Goal: Register for event/course

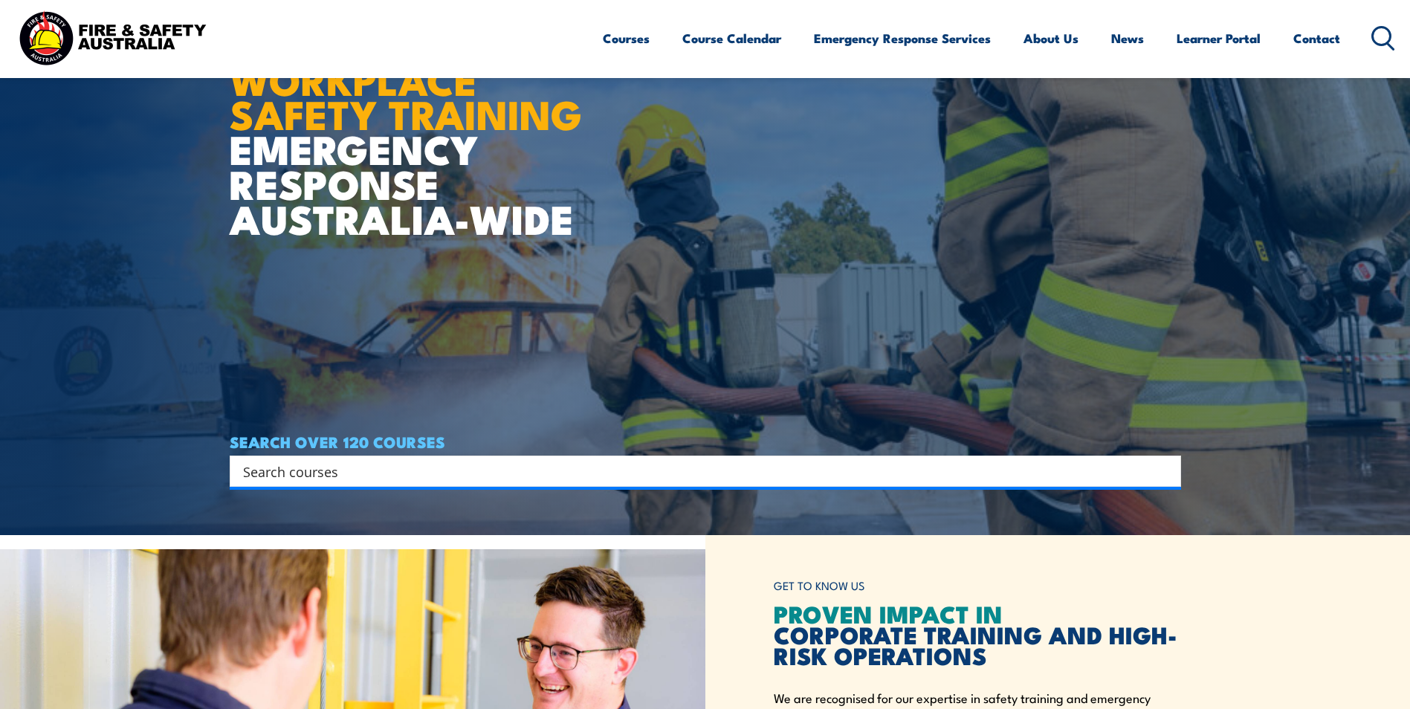
scroll to position [223, 0]
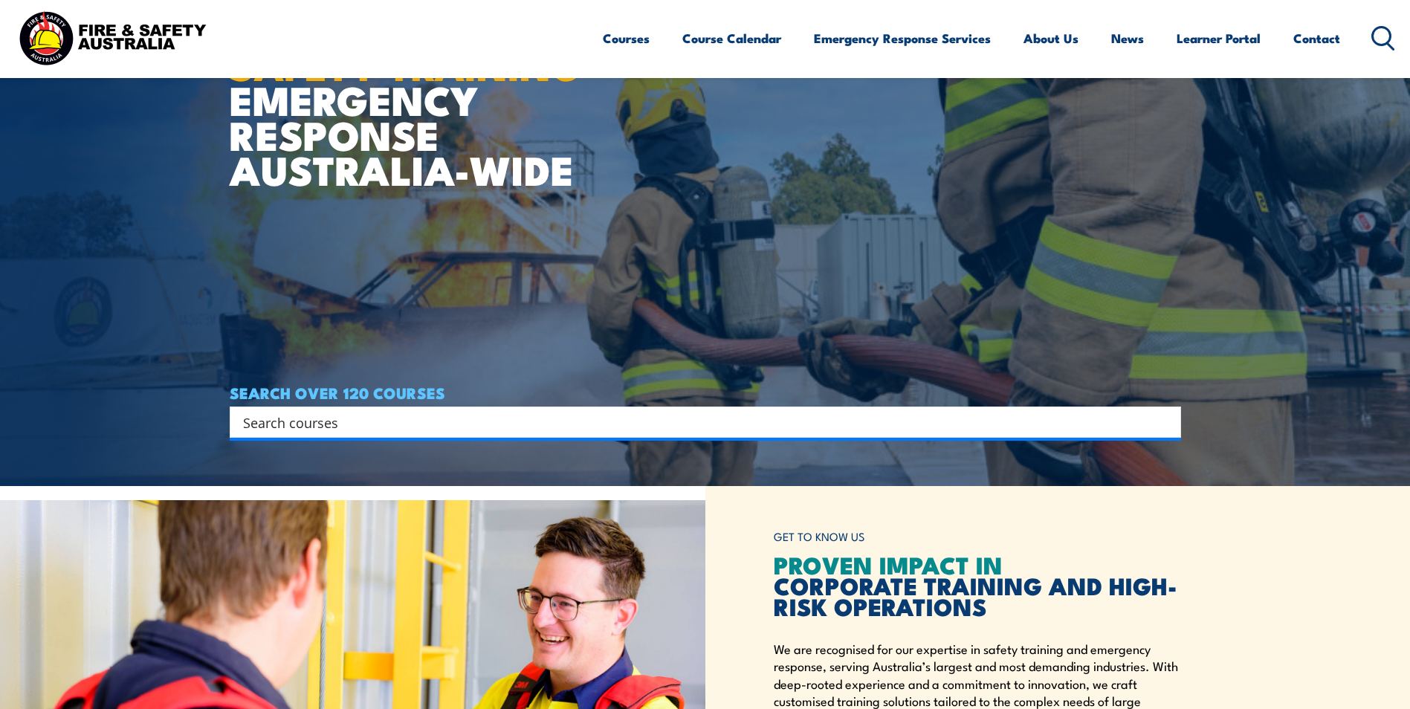
click at [380, 421] on input "Search input" at bounding box center [695, 422] width 905 height 22
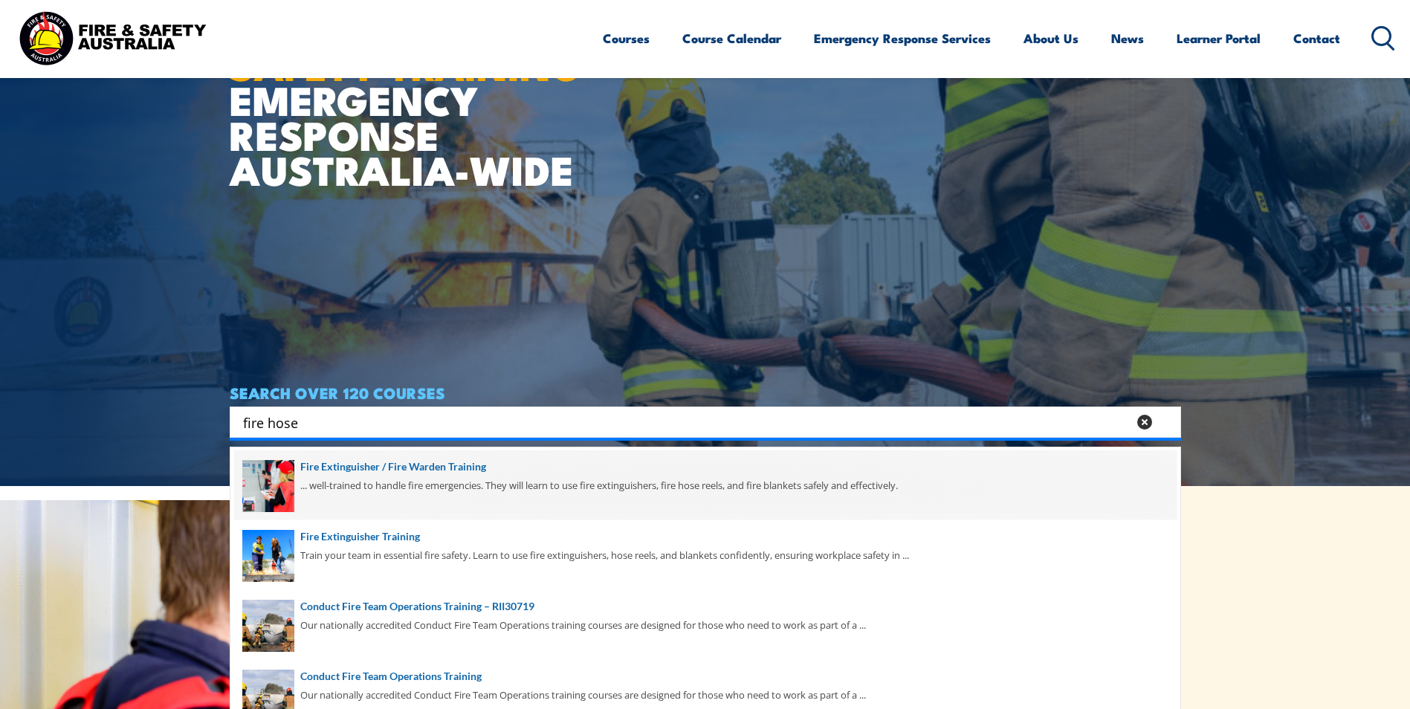
type input "fire hose"
click at [413, 464] on span at bounding box center [705, 485] width 942 height 70
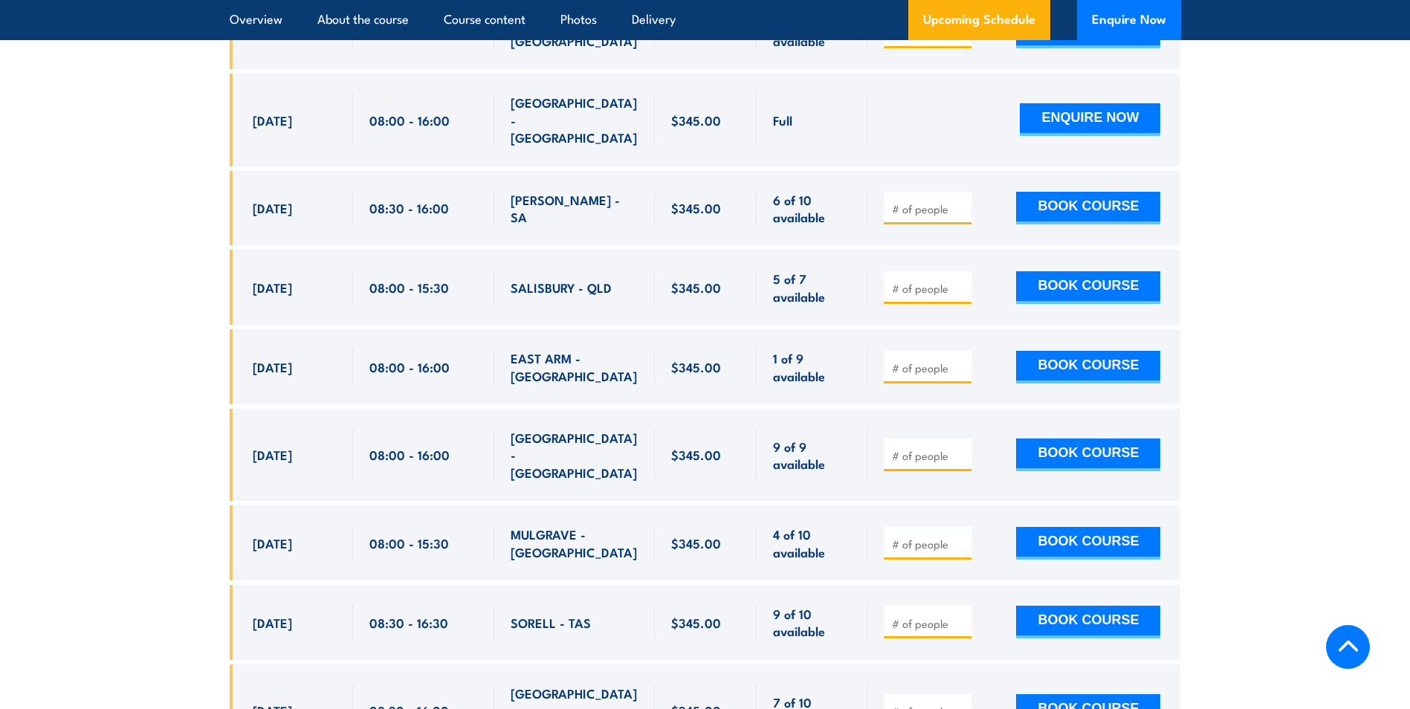
scroll to position [2304, 0]
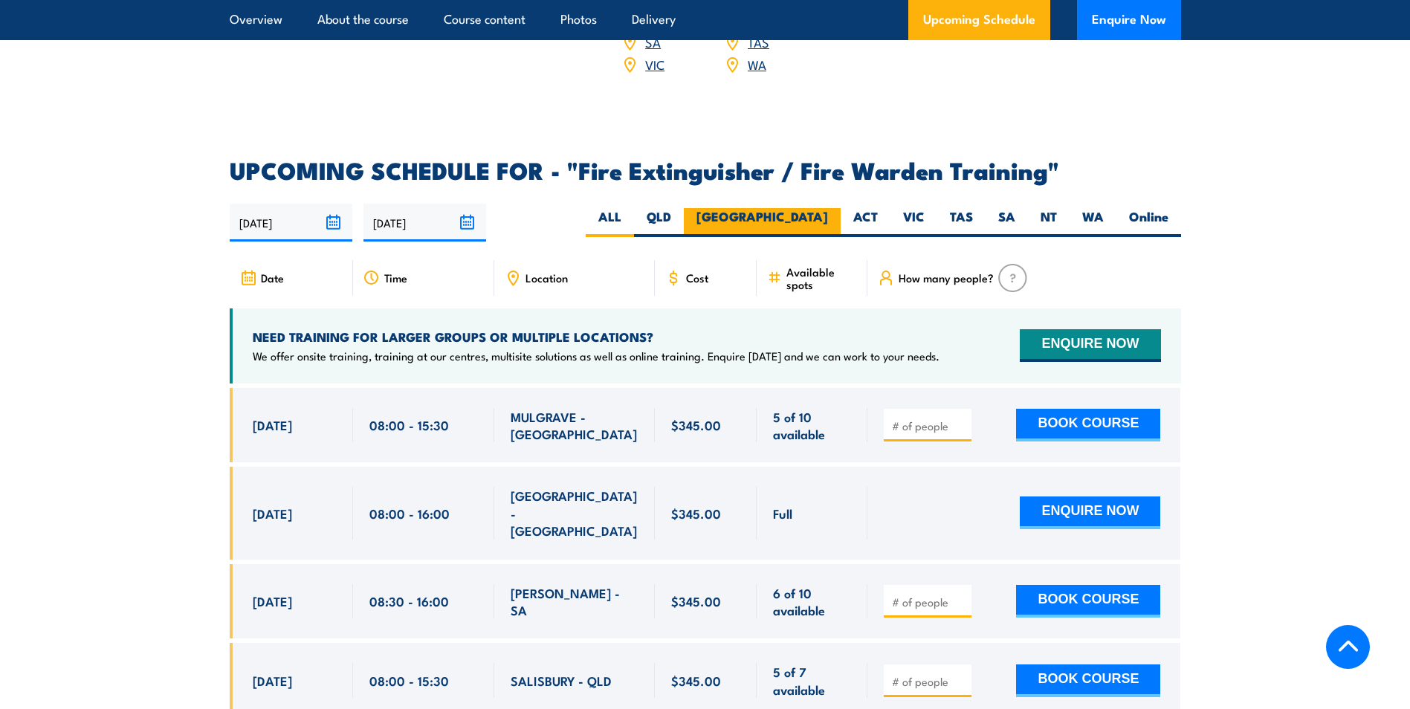
click at [800, 208] on label "NSW" at bounding box center [762, 222] width 157 height 29
click at [828, 208] on input "[GEOGRAPHIC_DATA]" at bounding box center [833, 213] width 10 height 10
radio input "true"
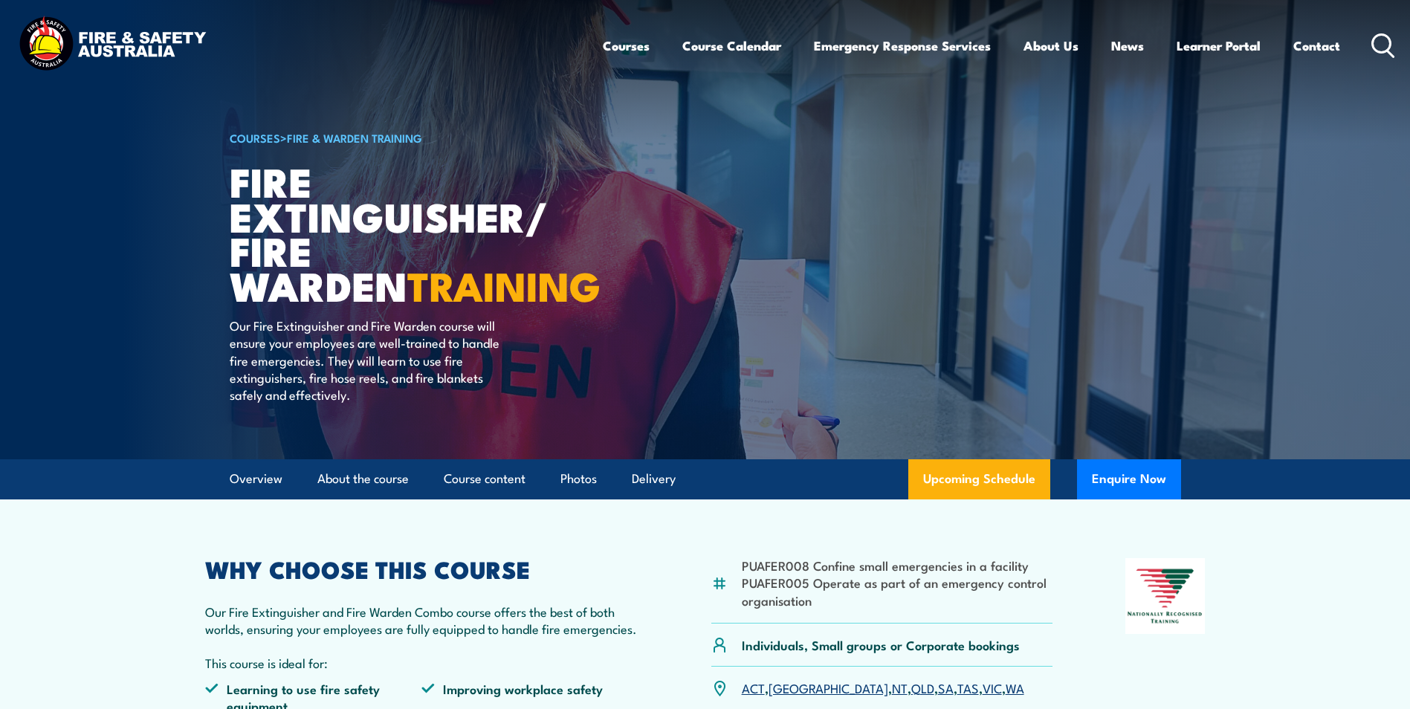
click at [245, 136] on link "COURSES" at bounding box center [255, 137] width 51 height 16
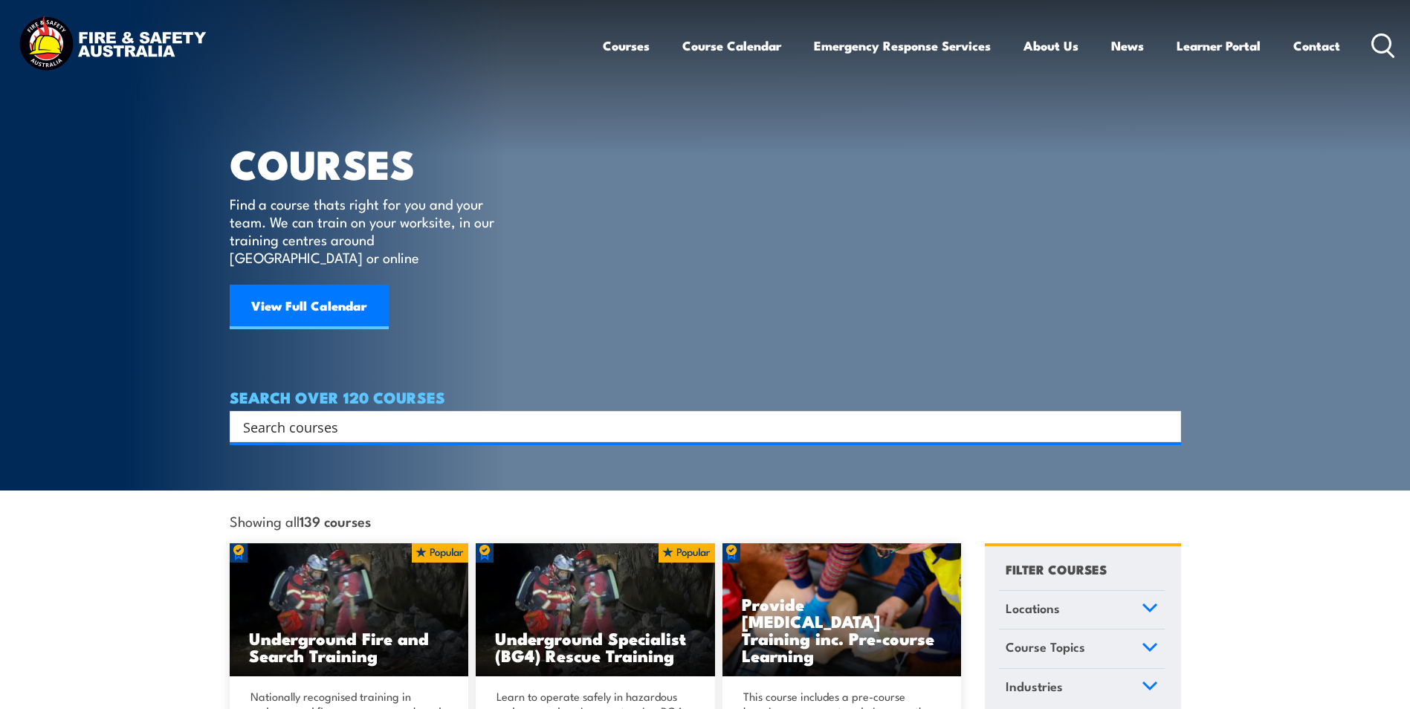
click at [347, 415] on input "Search input" at bounding box center [695, 426] width 905 height 22
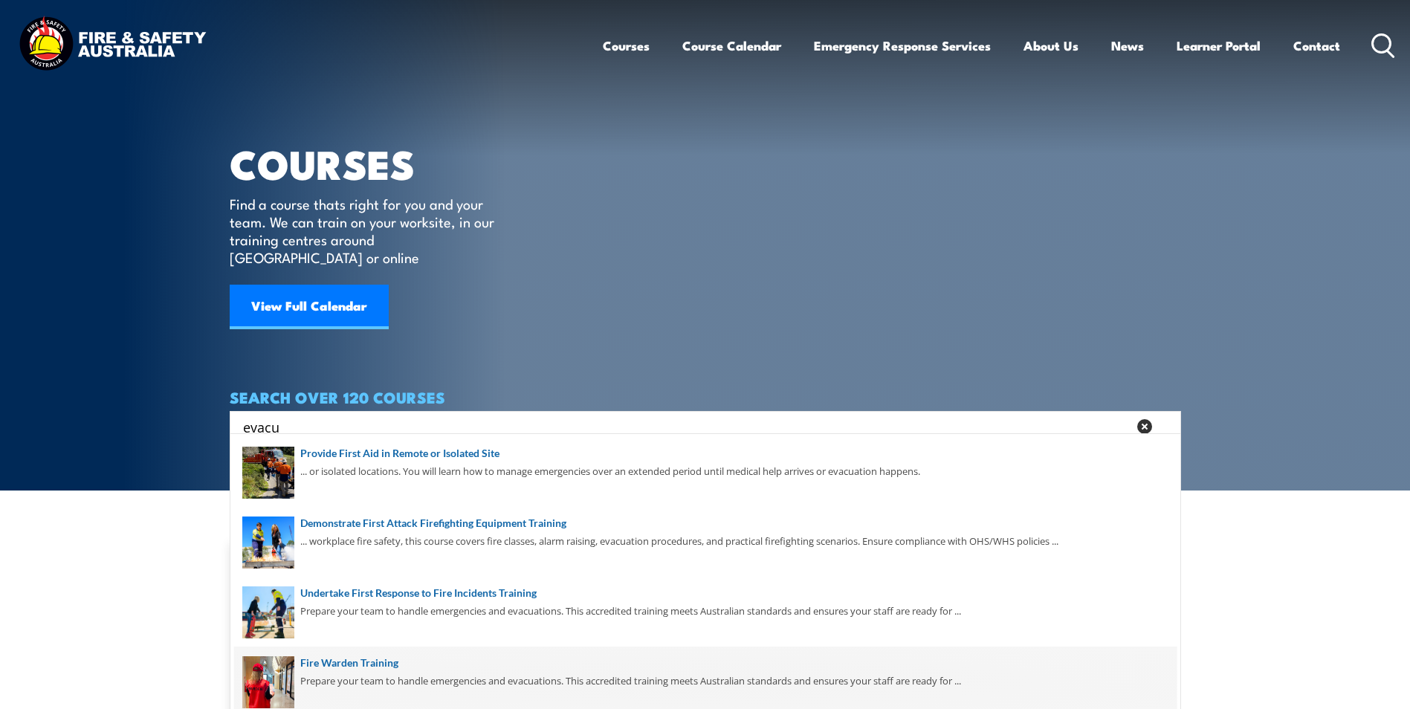
scroll to position [70, 0]
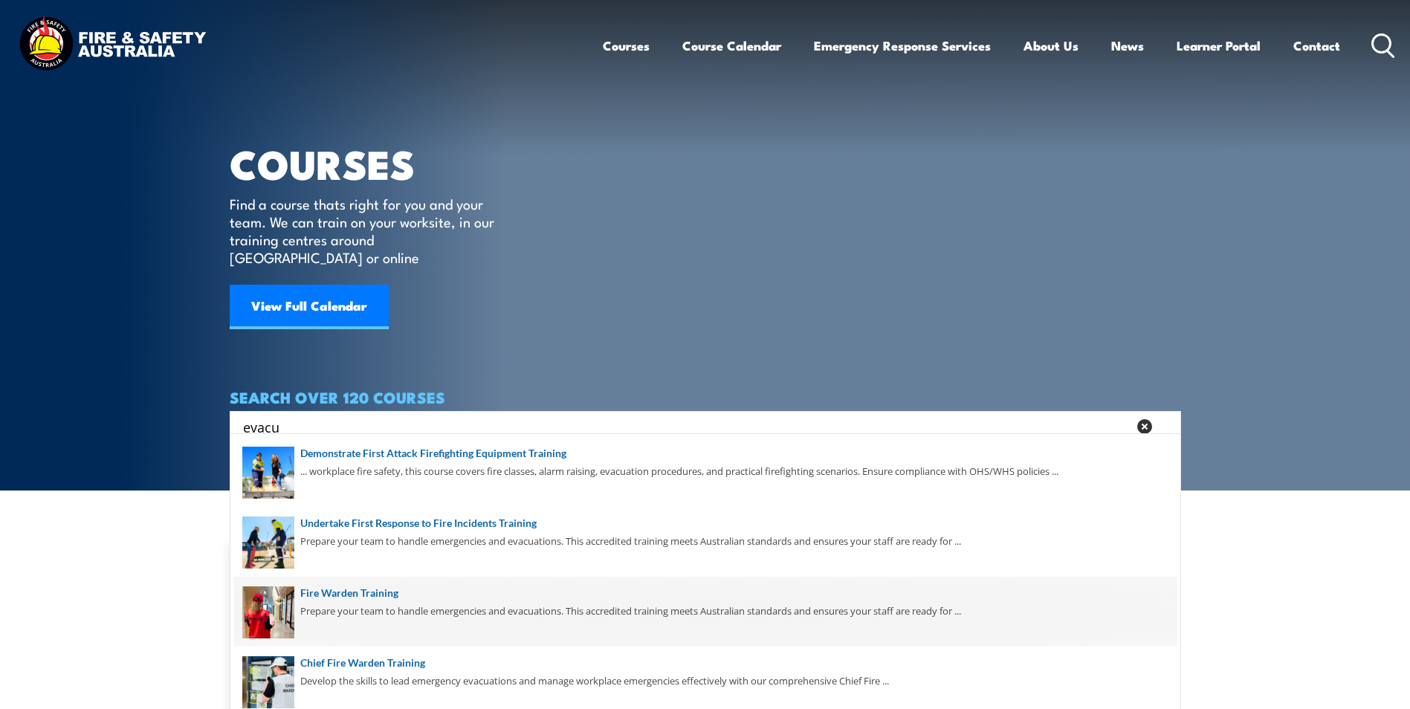
type input "evacu"
click at [340, 600] on span at bounding box center [705, 612] width 942 height 70
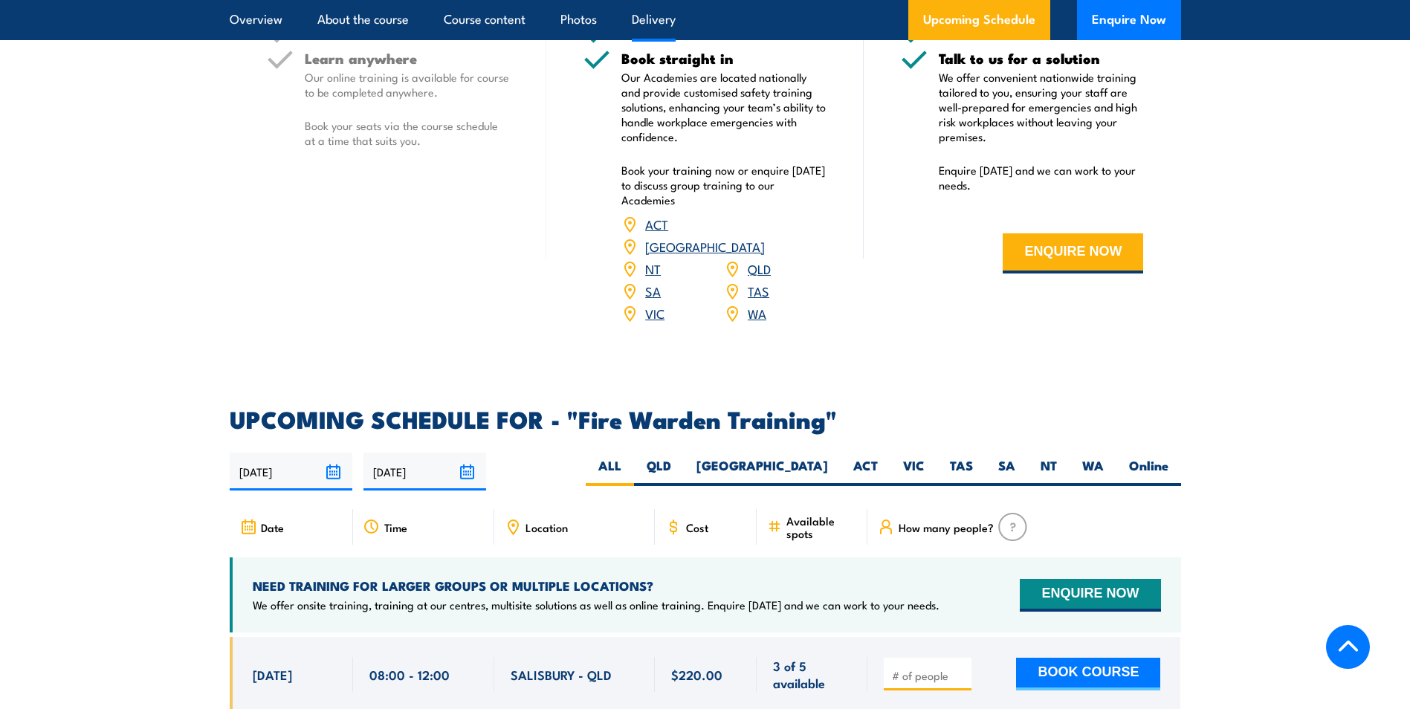
scroll to position [2453, 0]
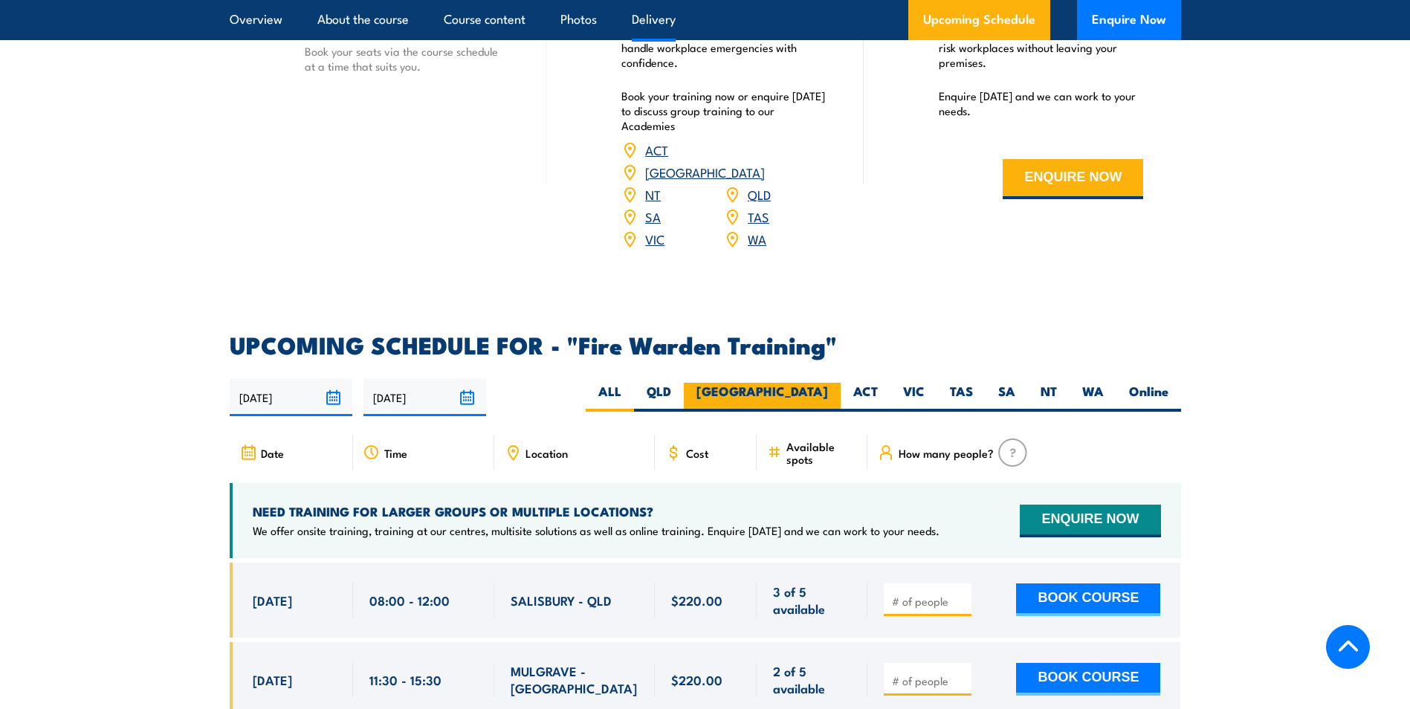
click at [804, 383] on label "[GEOGRAPHIC_DATA]" at bounding box center [762, 397] width 157 height 29
click at [828, 383] on input "[GEOGRAPHIC_DATA]" at bounding box center [833, 388] width 10 height 10
radio input "true"
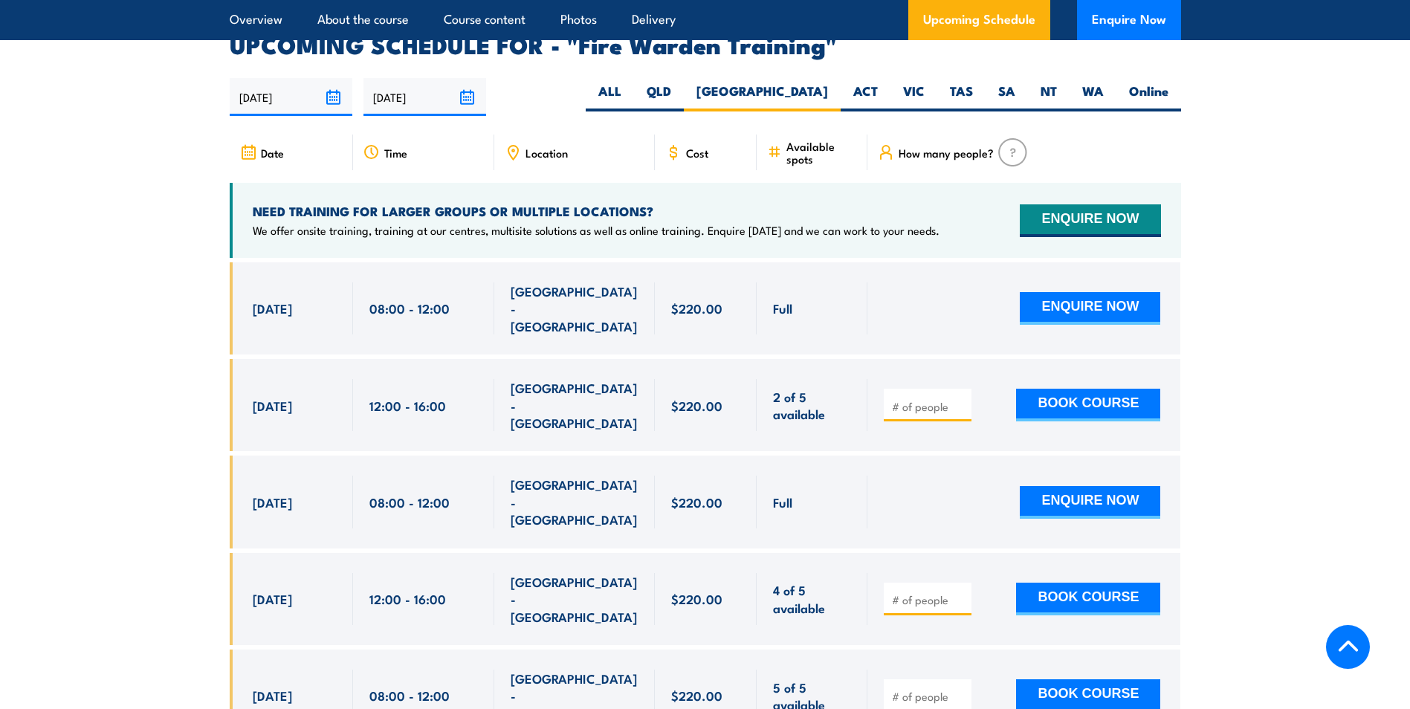
scroll to position [2764, 0]
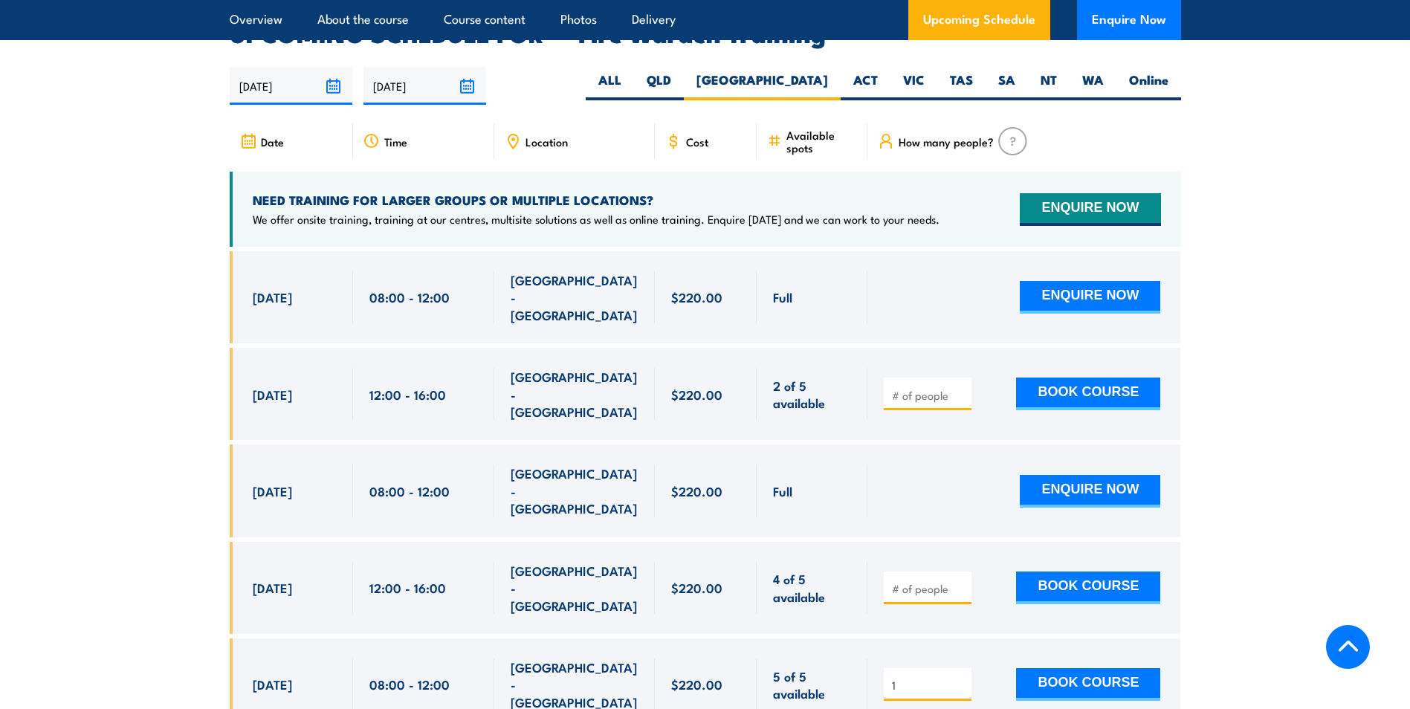
type input "1"
click at [962, 678] on input "1" at bounding box center [929, 685] width 74 height 15
click at [936, 638] on div "1 BOOK COURSE" at bounding box center [1023, 684] width 313 height 92
click at [962, 678] on input "1" at bounding box center [929, 685] width 74 height 15
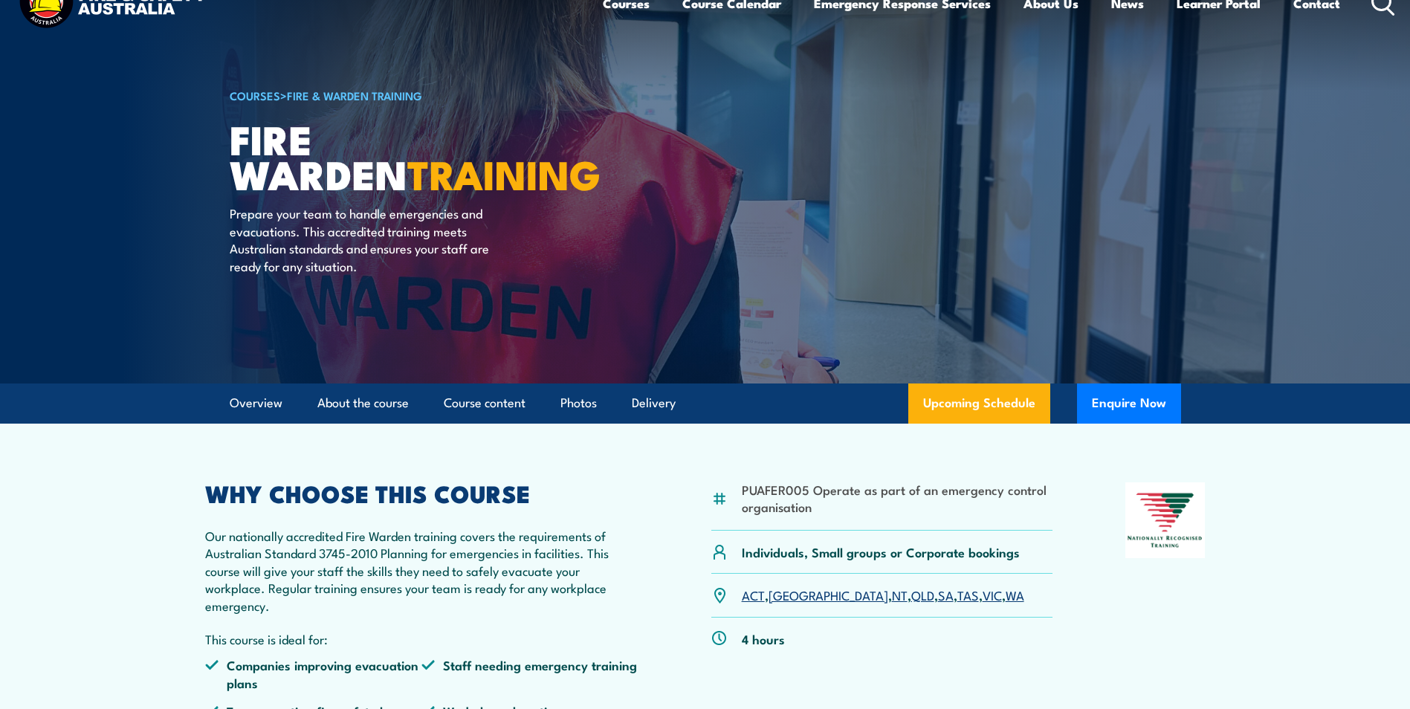
scroll to position [0, 0]
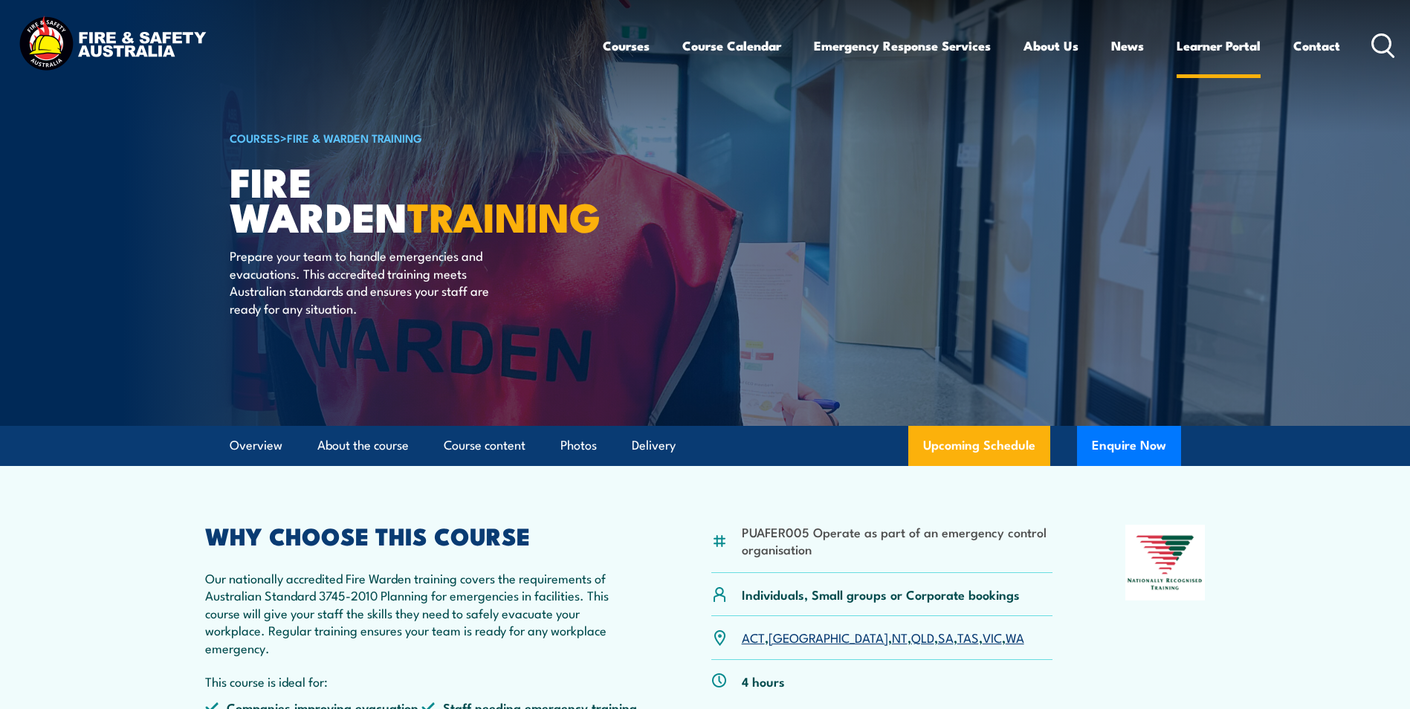
click at [1220, 42] on link "Learner Portal" at bounding box center [1218, 45] width 84 height 39
